Goal: Task Accomplishment & Management: Complete application form

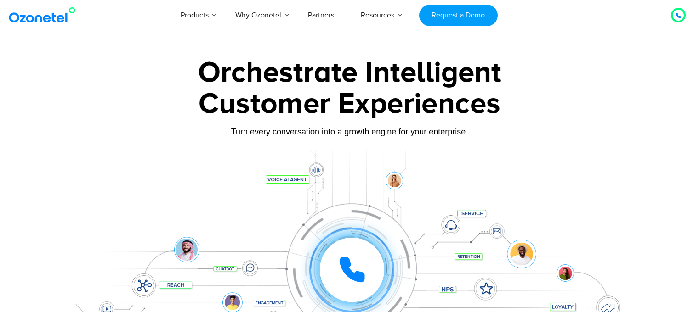
scroll to position [51, 0]
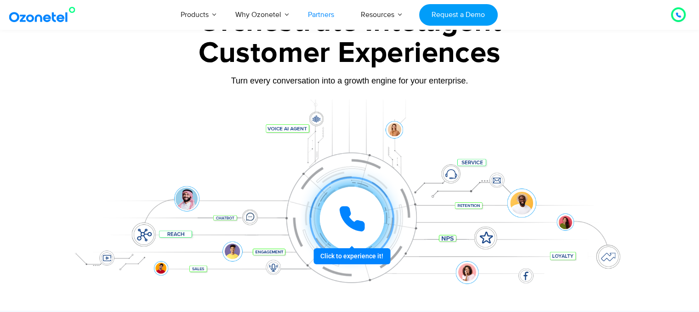
click at [324, 16] on link "Partners" at bounding box center [320, 15] width 53 height 30
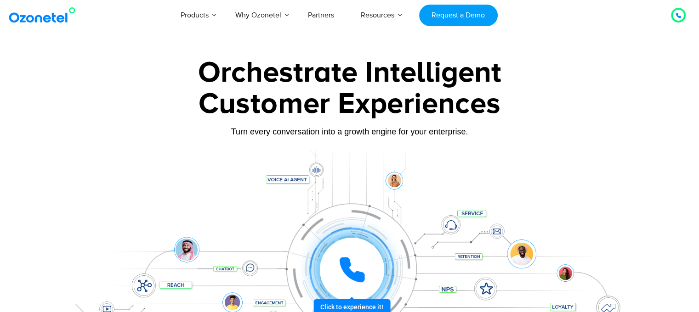
scroll to position [0, 0]
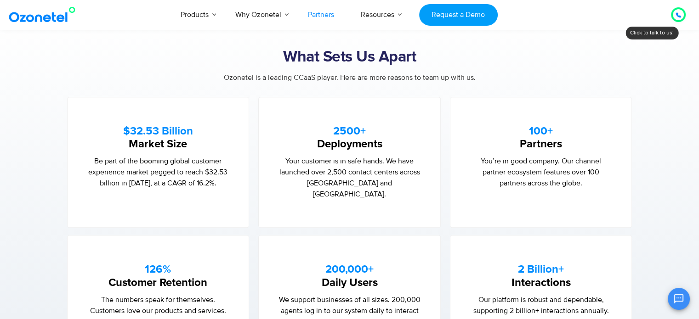
scroll to position [551, 0]
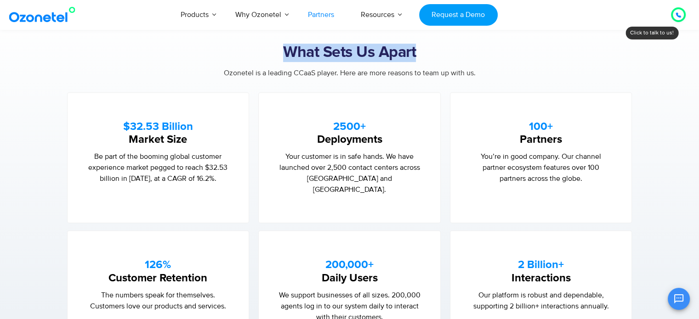
drag, startPoint x: 286, startPoint y: 47, endPoint x: 446, endPoint y: 50, distance: 160.3
click at [446, 50] on h2 "What Sets Us Apart" at bounding box center [349, 53] width 574 height 18
click at [446, 51] on h2 "What Sets Us Apart" at bounding box center [349, 53] width 574 height 18
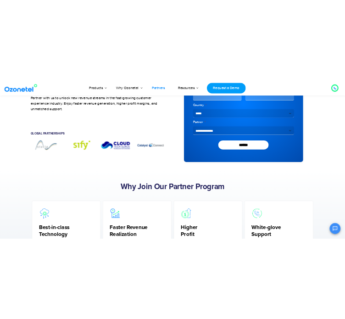
scroll to position [0, 0]
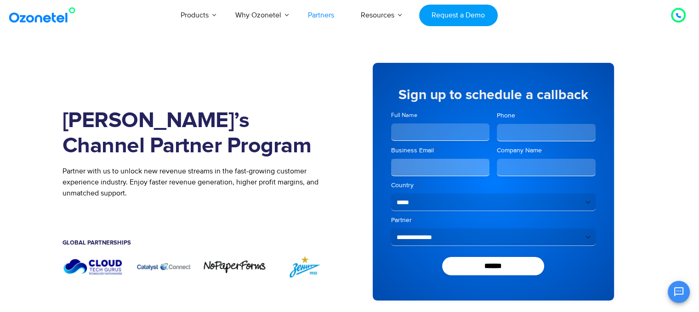
click at [271, 129] on h1 "[PERSON_NAME]’s Channel Partner Program" at bounding box center [198, 133] width 273 height 51
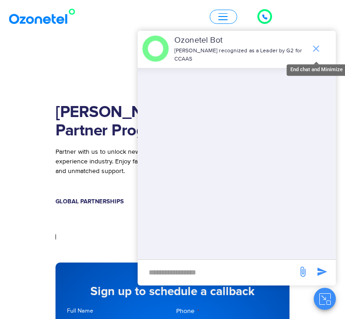
click at [314, 46] on icon "end chat or minimize" at bounding box center [316, 48] width 6 height 6
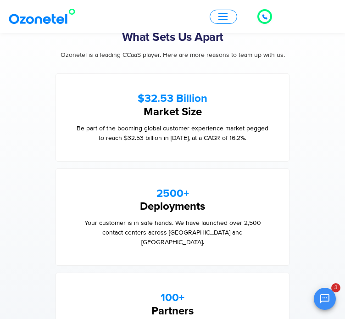
scroll to position [965, 0]
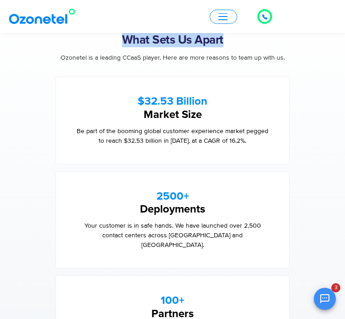
drag, startPoint x: 122, startPoint y: 106, endPoint x: 228, endPoint y: 113, distance: 105.9
click at [228, 47] on h2 "What Sets Us Apart" at bounding box center [173, 40] width 234 height 14
copy h2 "What Sets Us Apart"
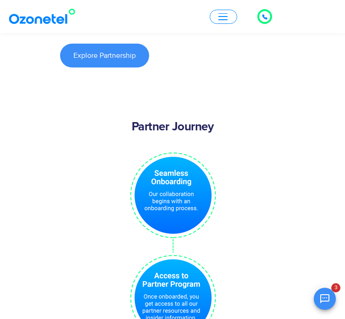
scroll to position [2894, 0]
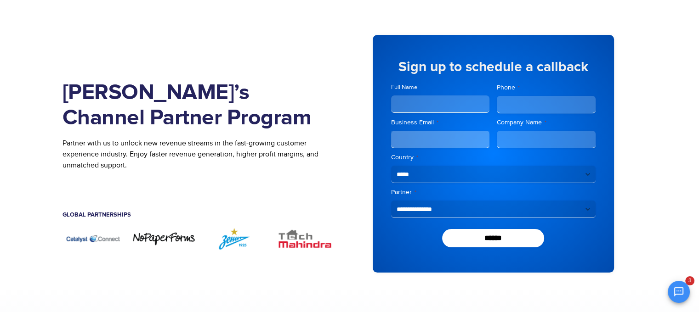
scroll to position [0, 0]
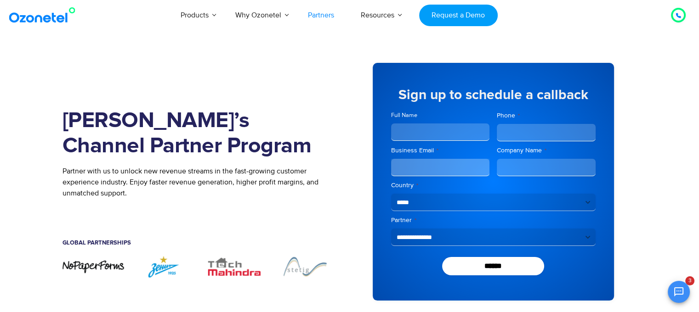
click at [536, 237] on select "**********" at bounding box center [493, 237] width 204 height 17
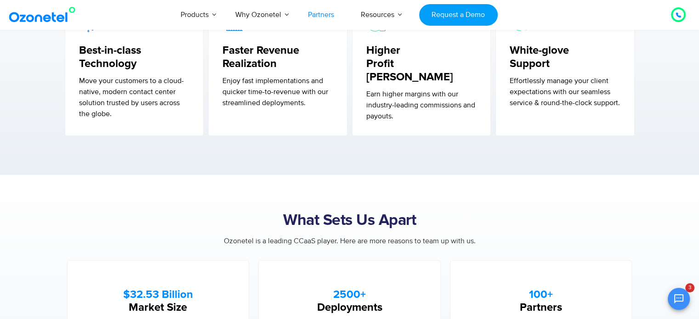
scroll to position [367, 0]
